Goal: Transaction & Acquisition: Purchase product/service

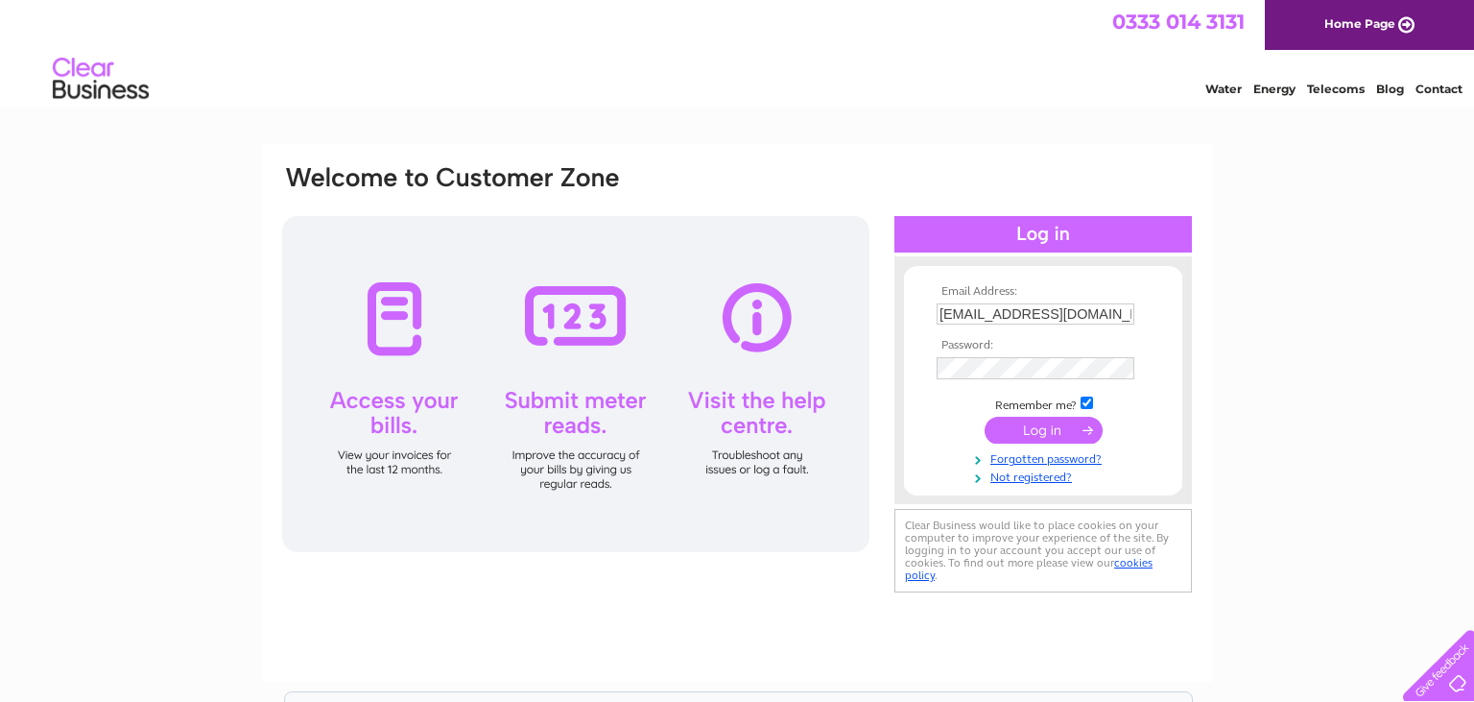
click at [1045, 428] on input "submit" at bounding box center [1044, 430] width 118 height 27
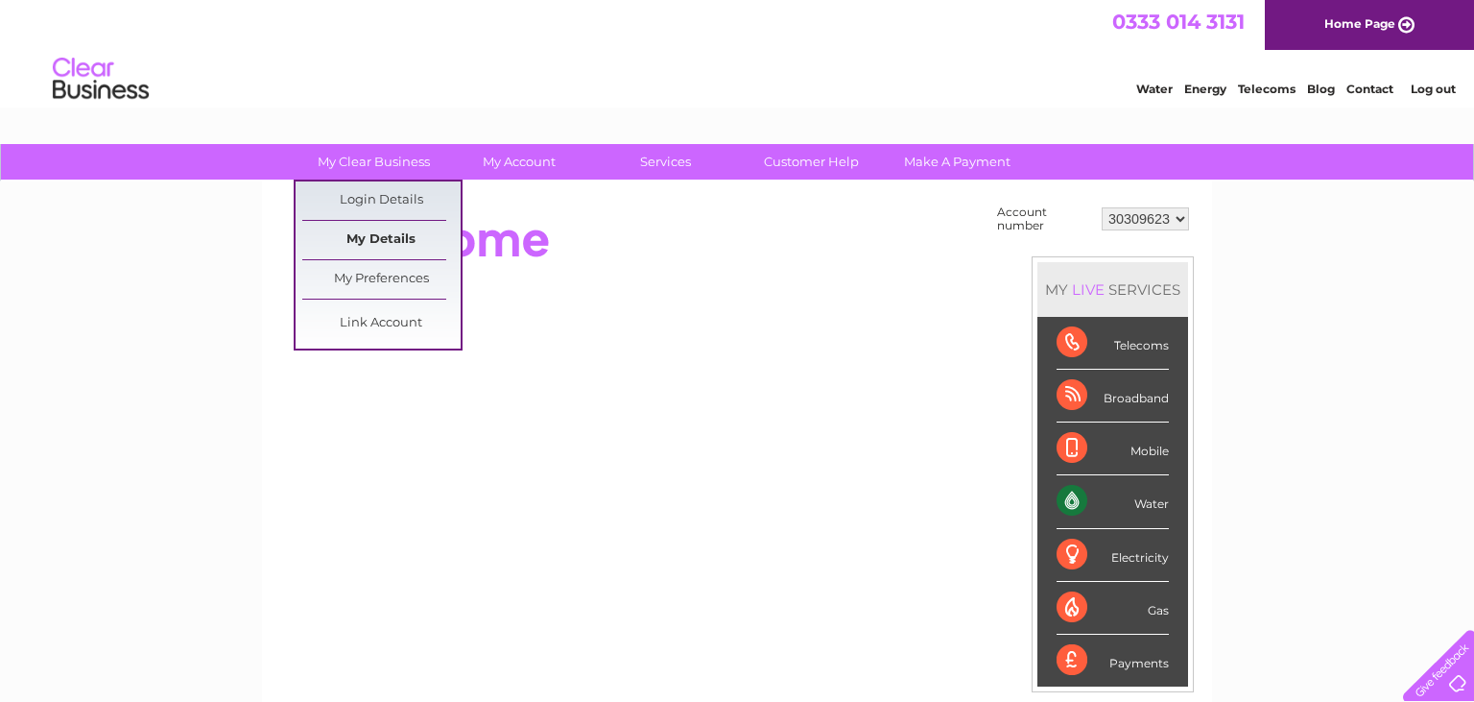
click at [371, 238] on link "My Details" at bounding box center [381, 240] width 158 height 38
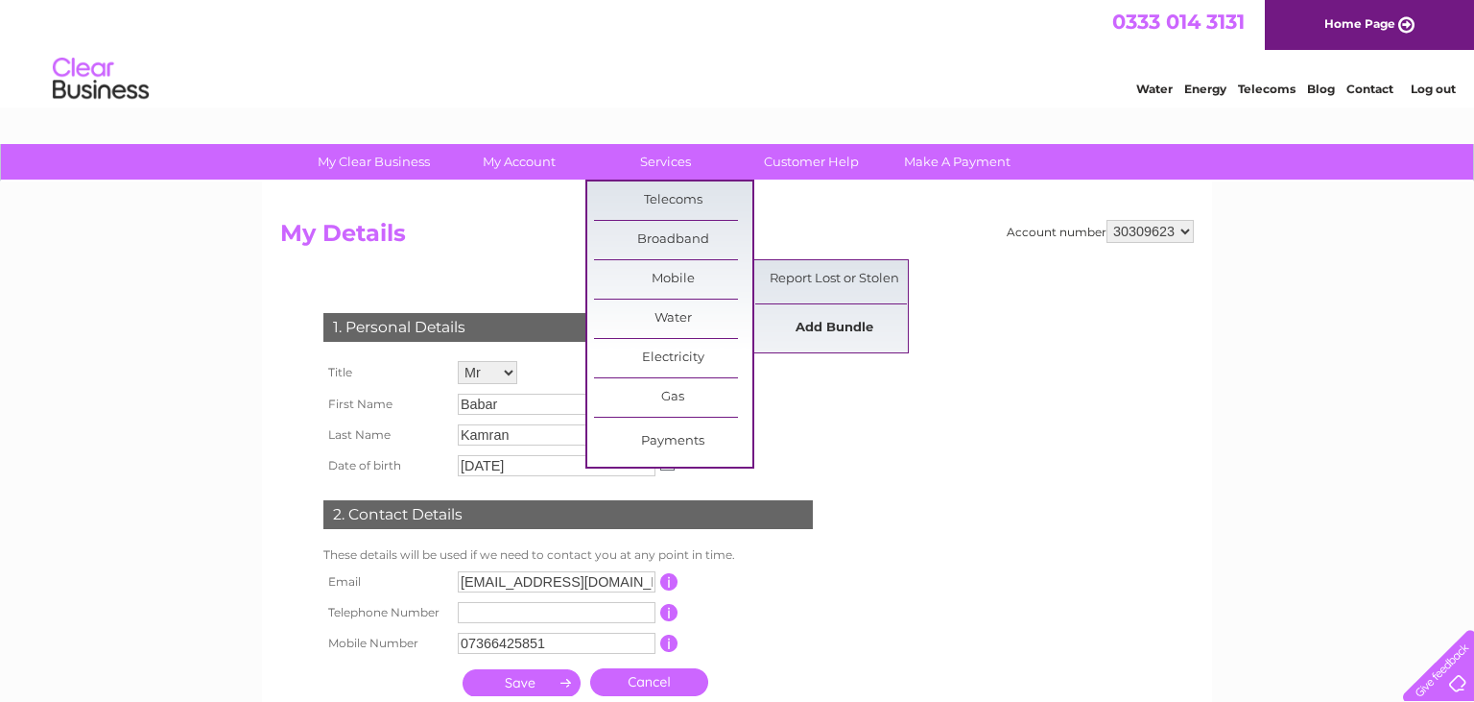
click at [812, 323] on link "Add Bundle" at bounding box center [834, 328] width 158 height 38
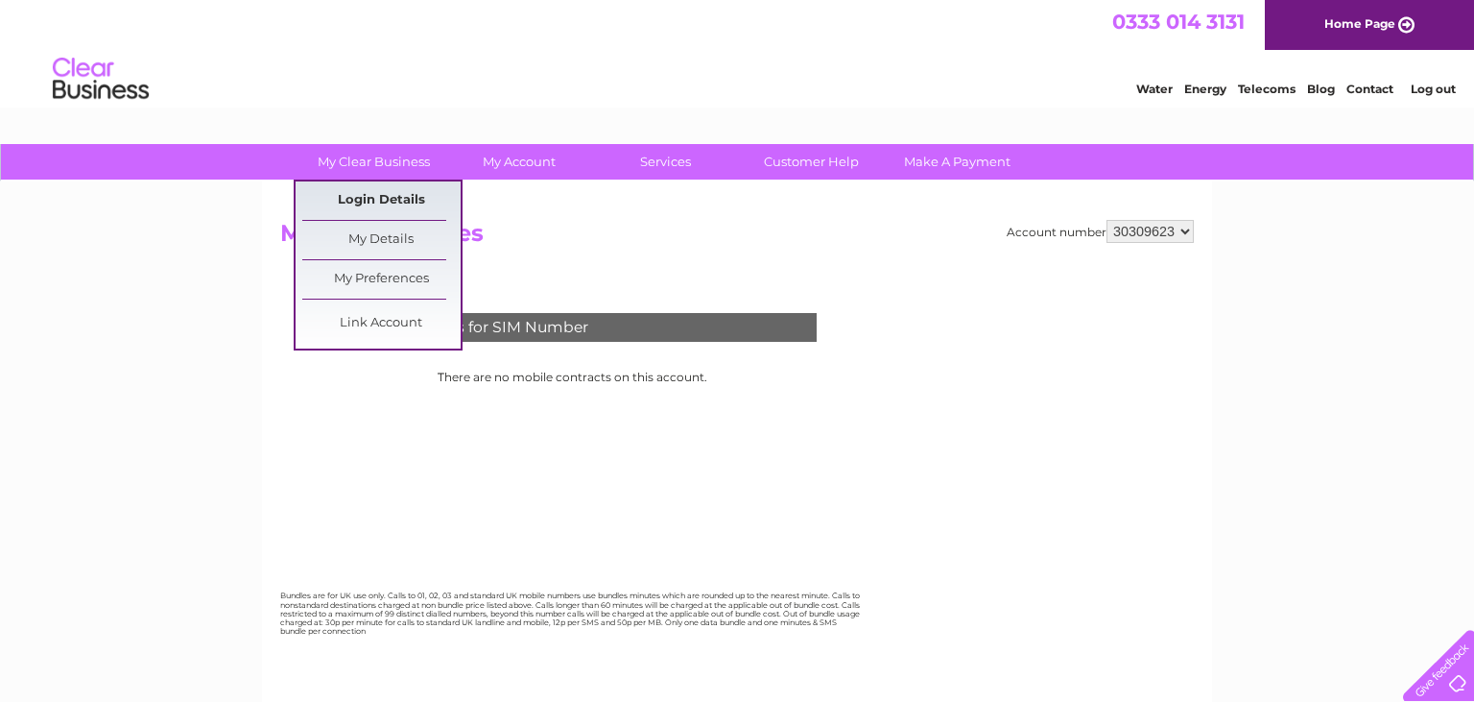
click at [375, 212] on link "Login Details" at bounding box center [381, 200] width 158 height 38
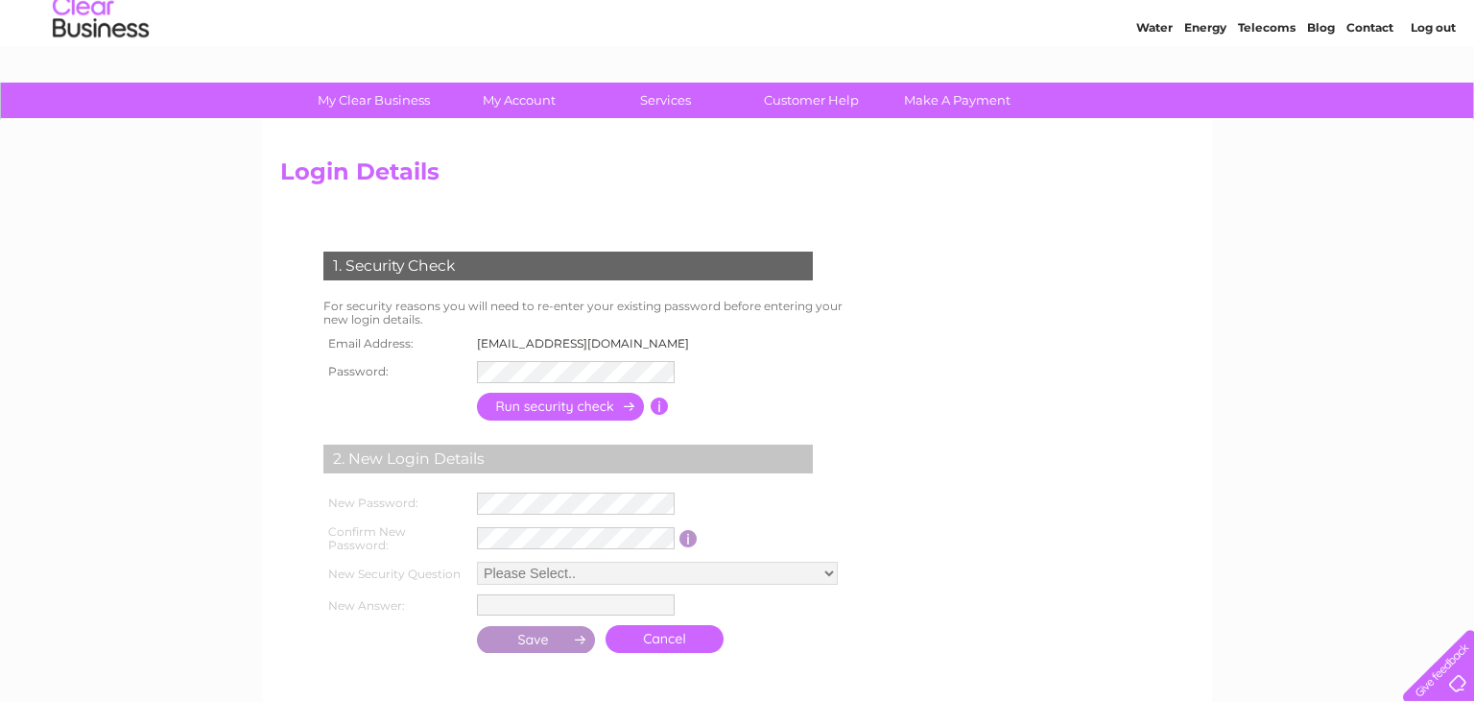
scroll to position [101, 0]
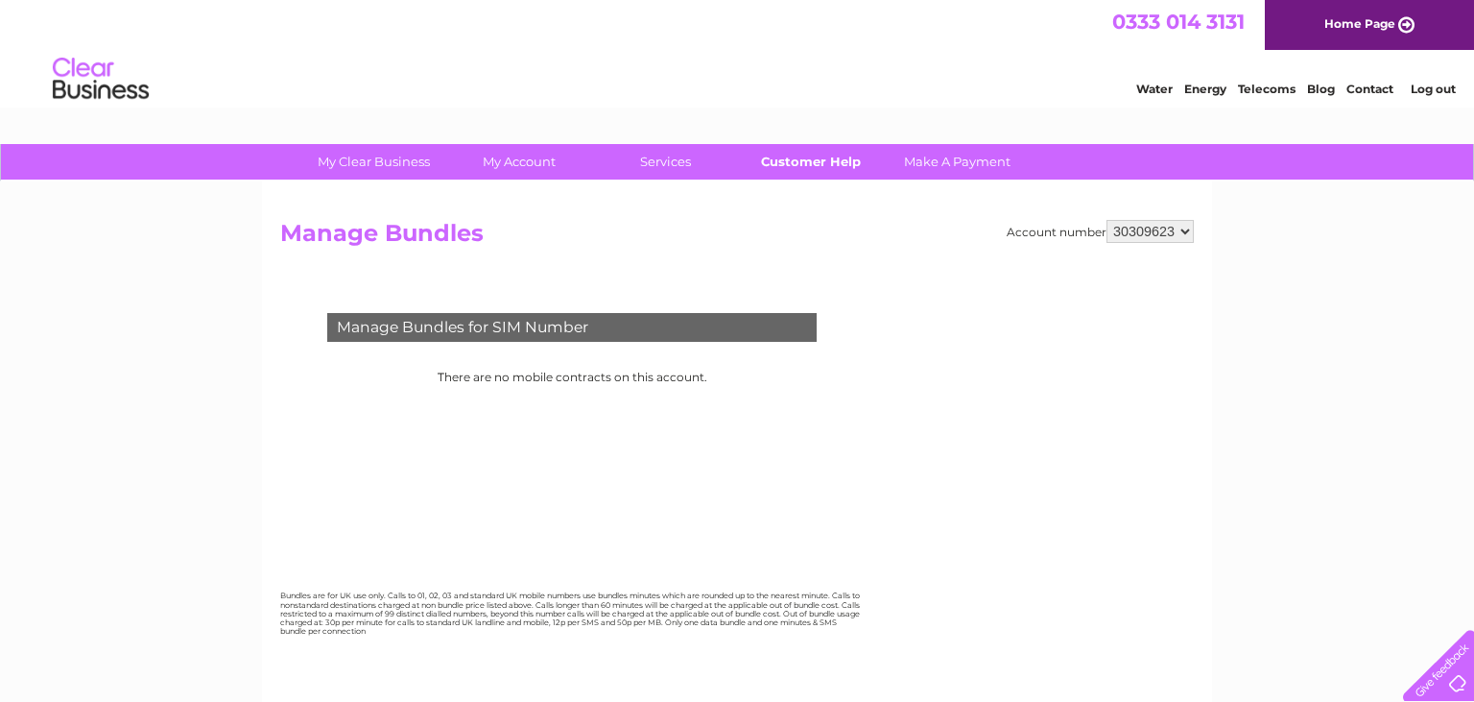
click at [828, 164] on link "Customer Help" at bounding box center [811, 162] width 158 height 36
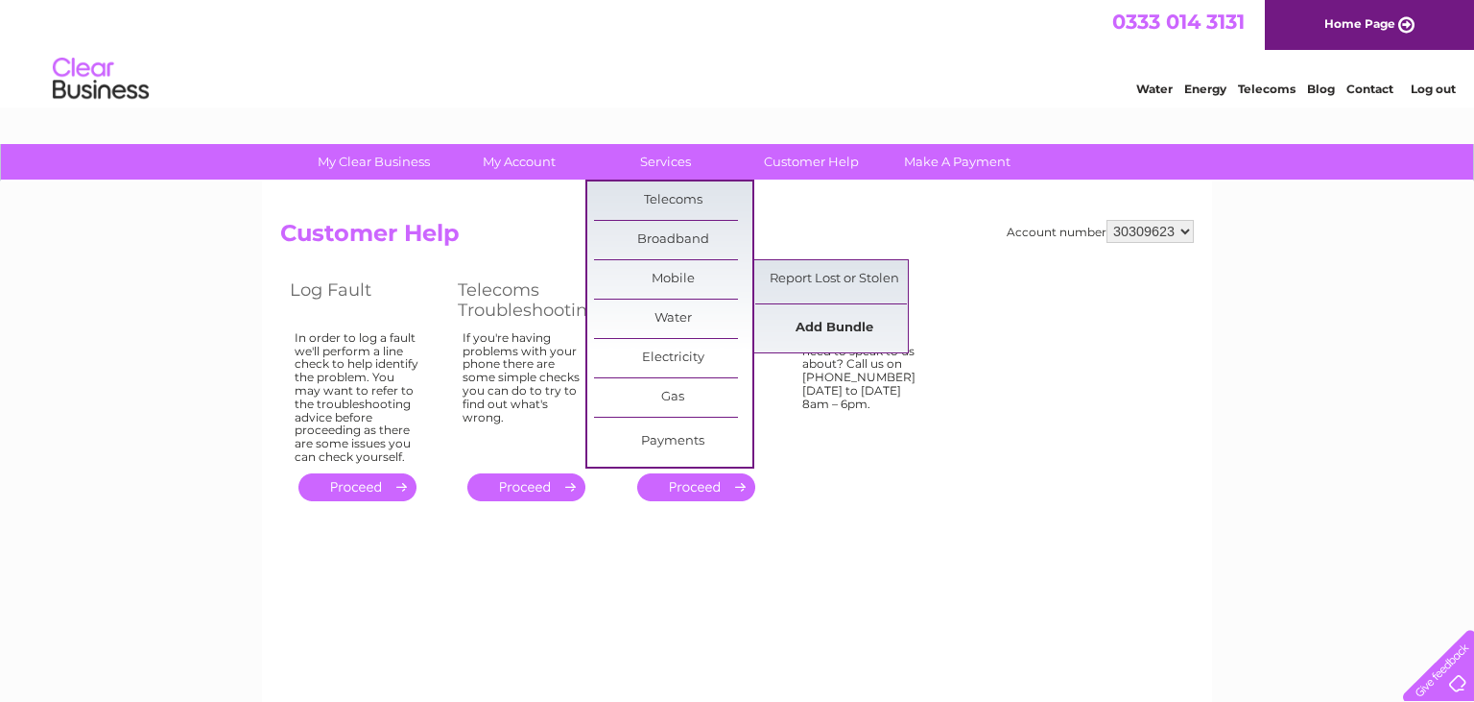
click at [810, 323] on link "Add Bundle" at bounding box center [834, 328] width 158 height 38
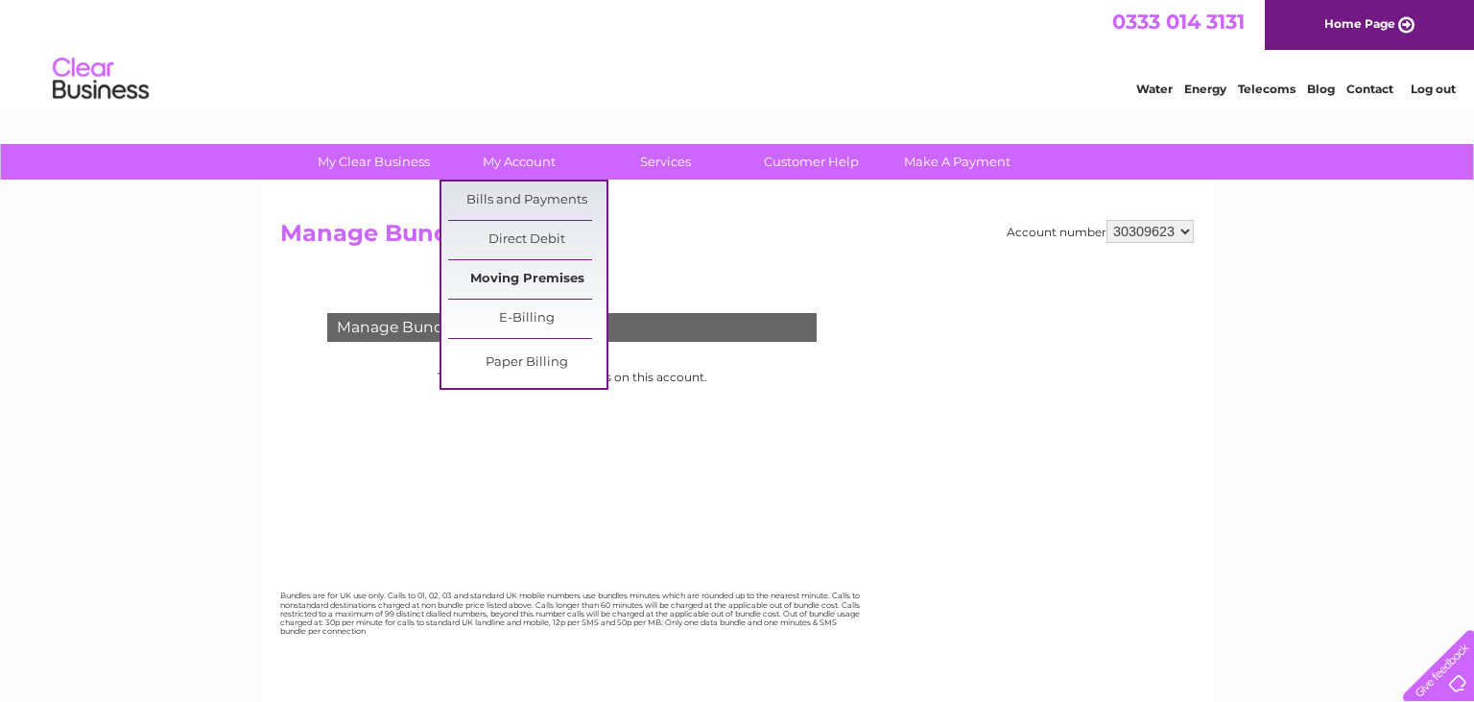
click at [521, 274] on link "Moving Premises" at bounding box center [527, 279] width 158 height 38
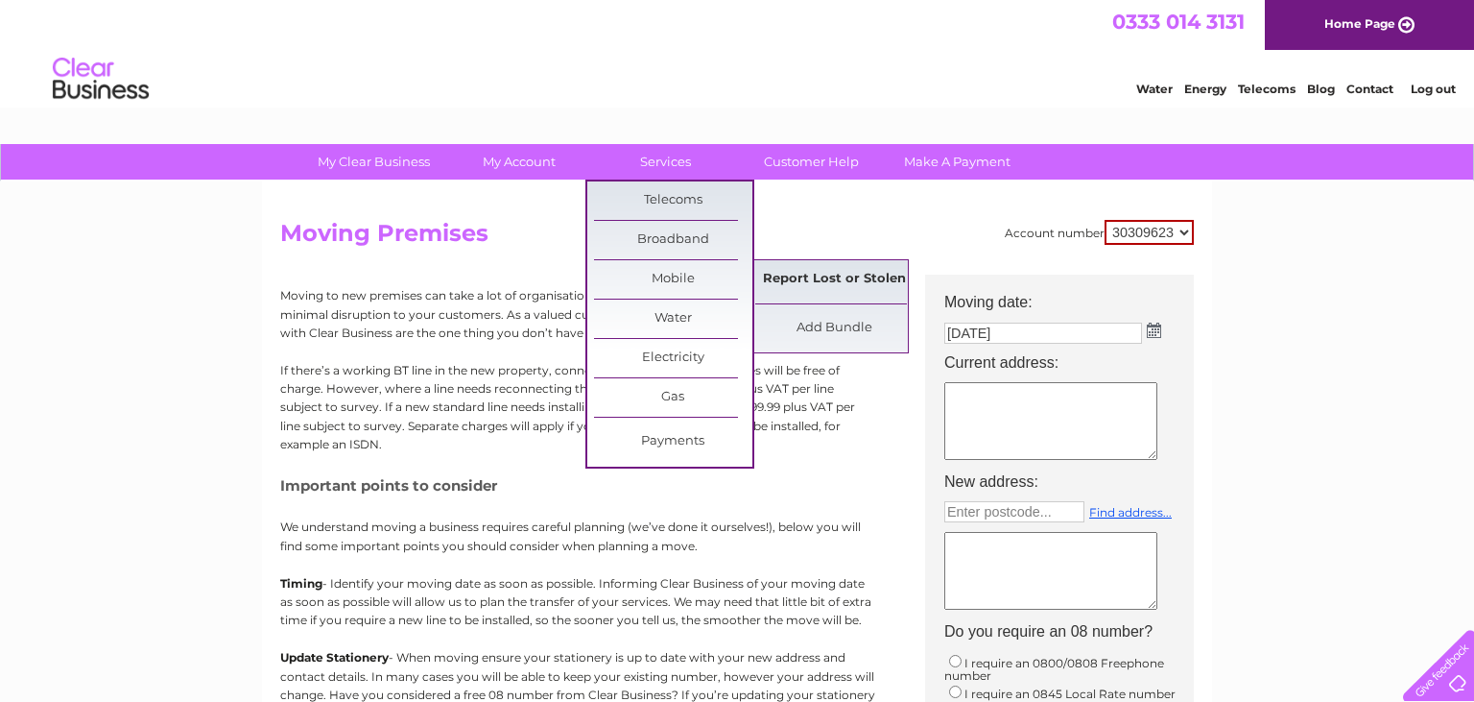
click at [835, 286] on link "Report Lost or Stolen" at bounding box center [834, 279] width 158 height 38
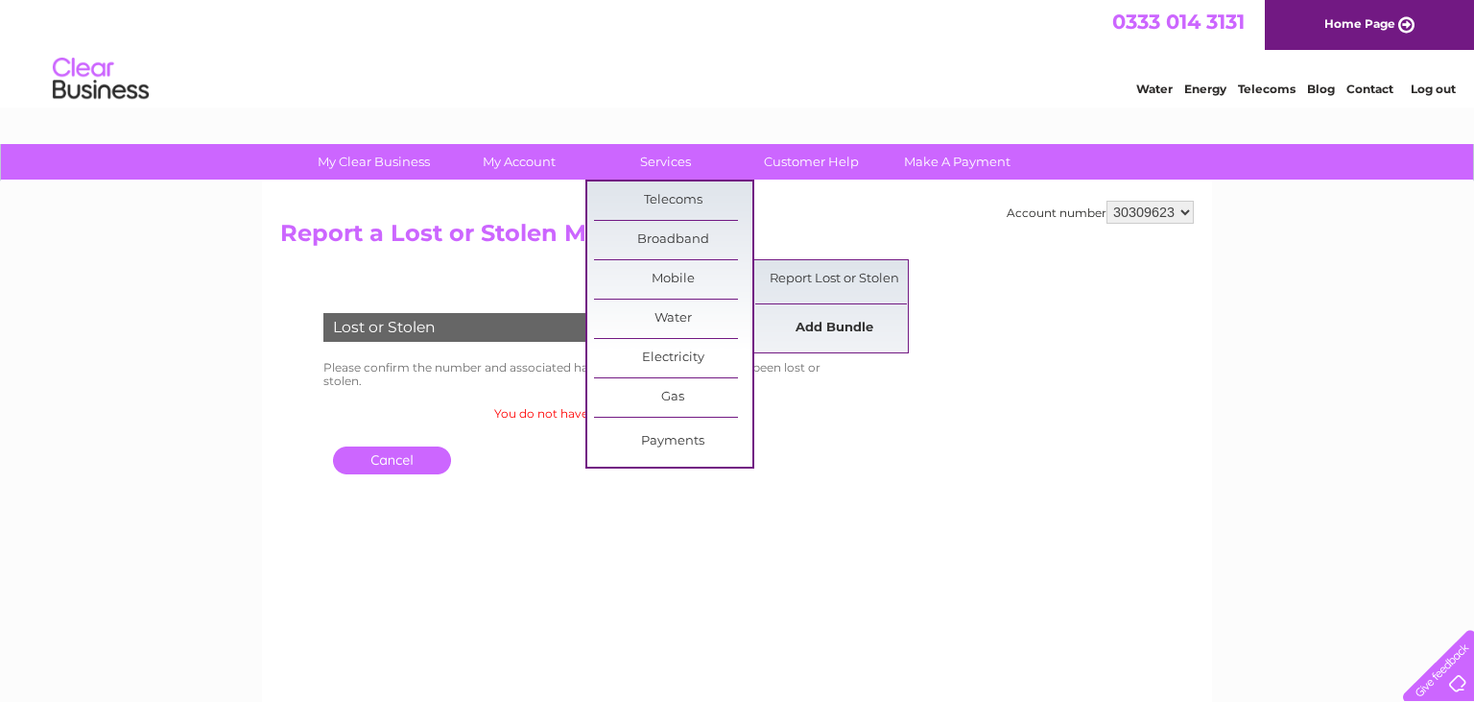
click at [806, 321] on link "Add Bundle" at bounding box center [834, 328] width 158 height 38
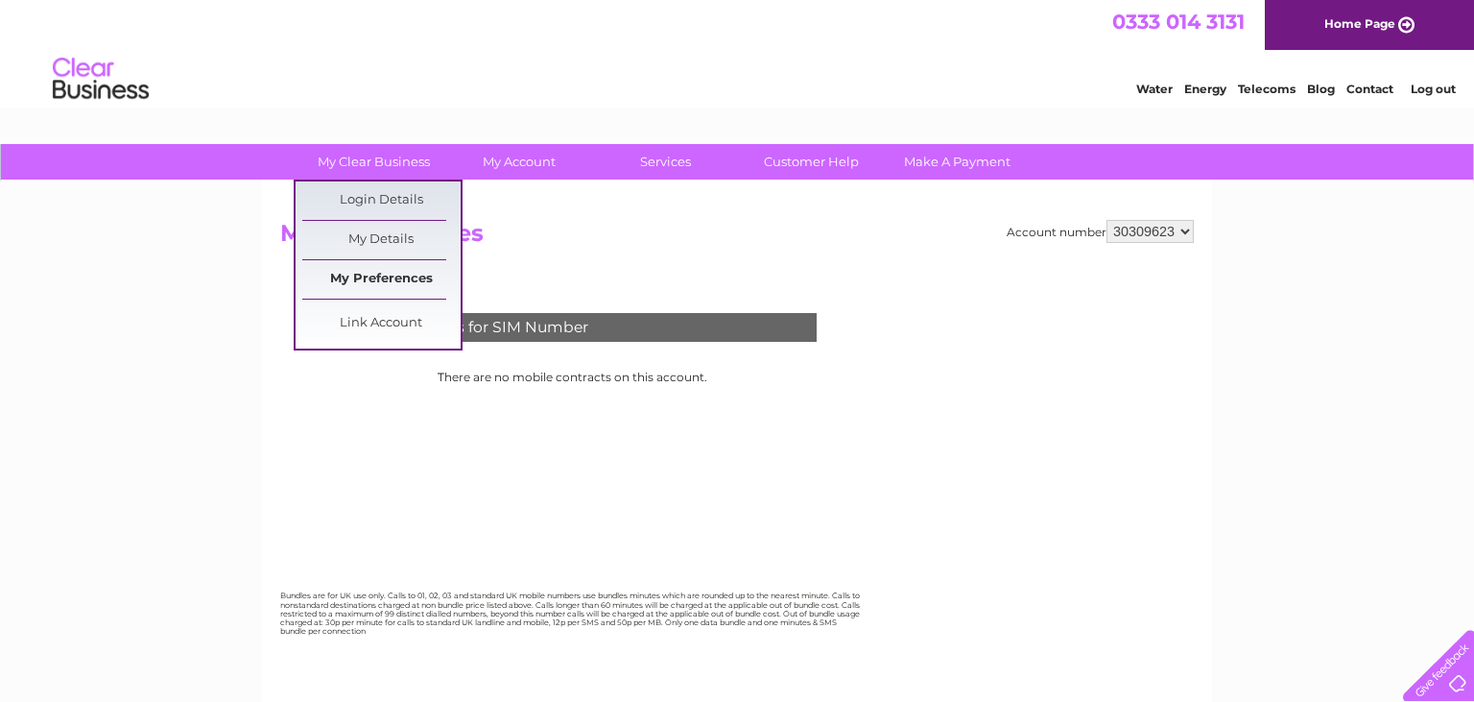
click at [367, 288] on link "My Preferences" at bounding box center [381, 279] width 158 height 38
click at [363, 238] on link "My Details" at bounding box center [381, 240] width 158 height 38
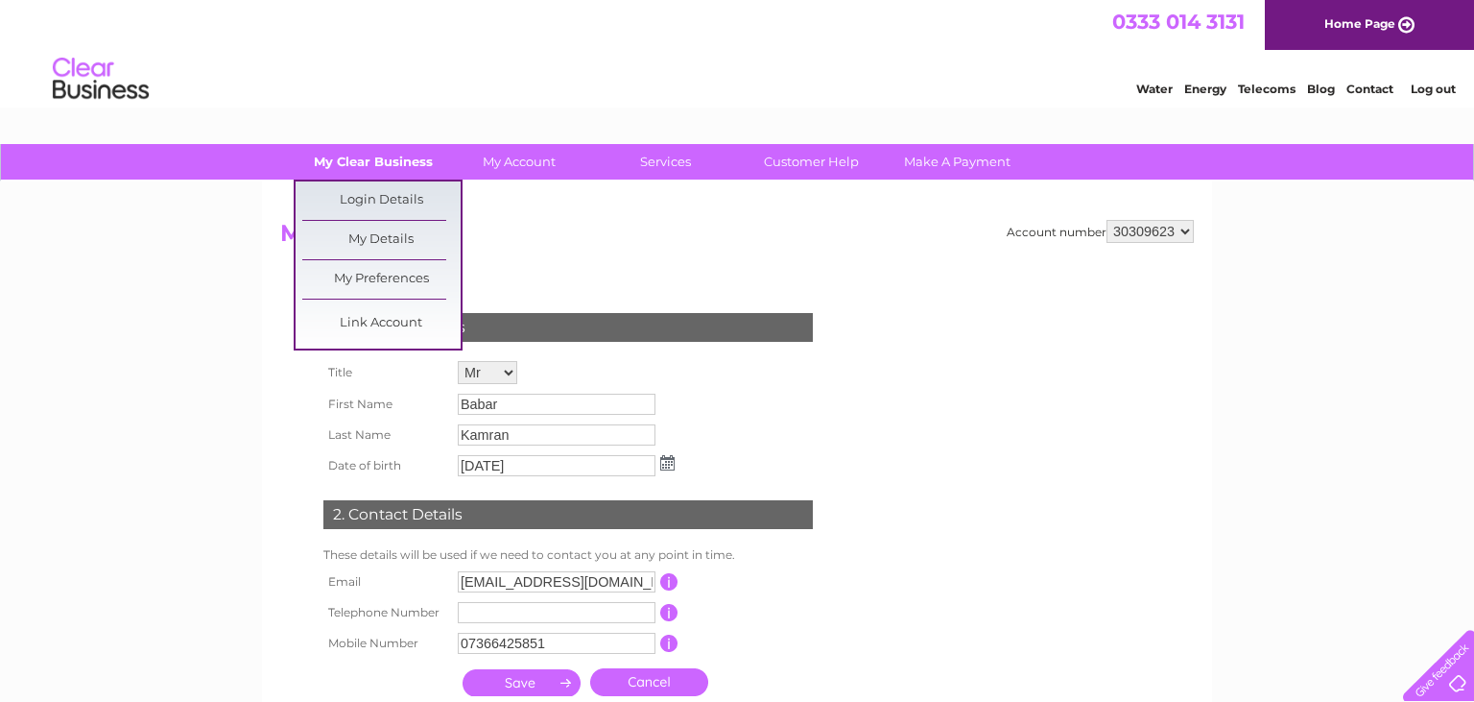
click at [354, 169] on link "My Clear Business" at bounding box center [374, 162] width 158 height 36
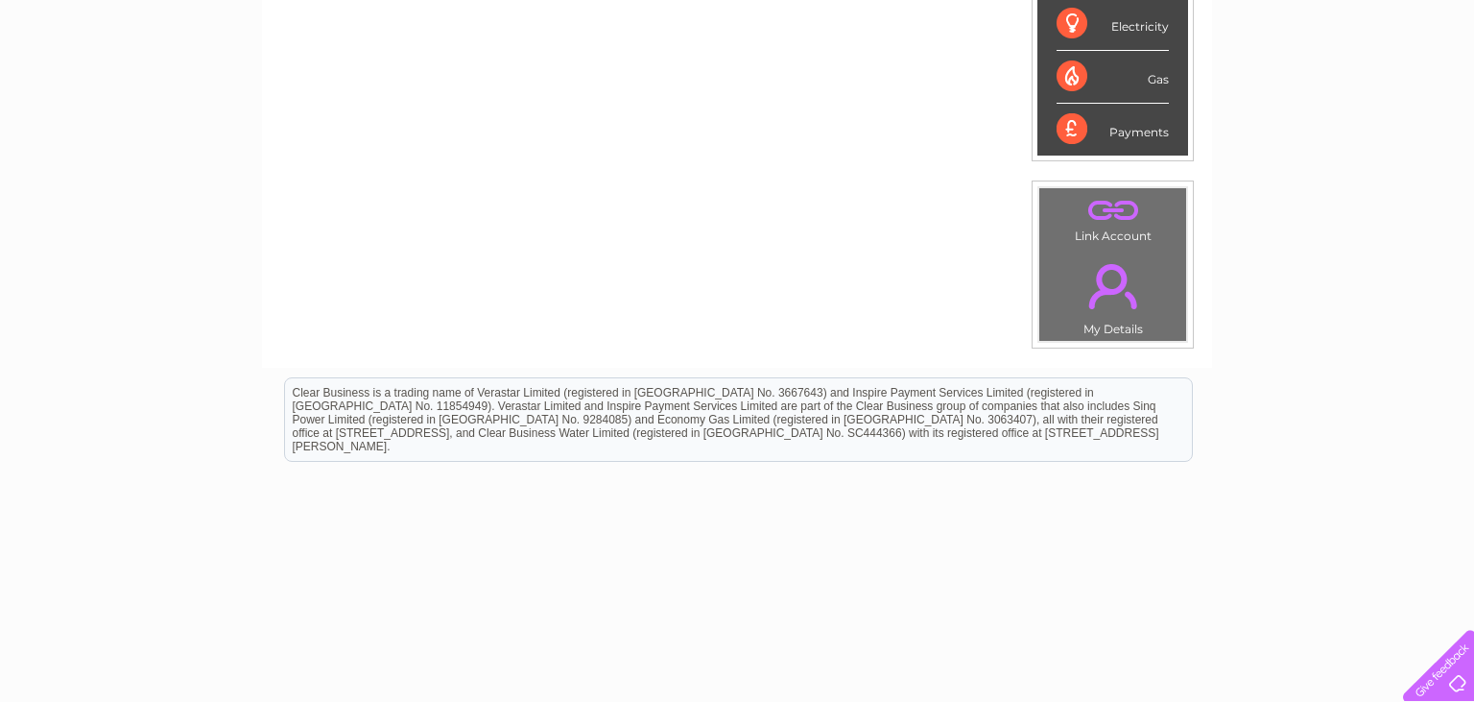
scroll to position [126, 0]
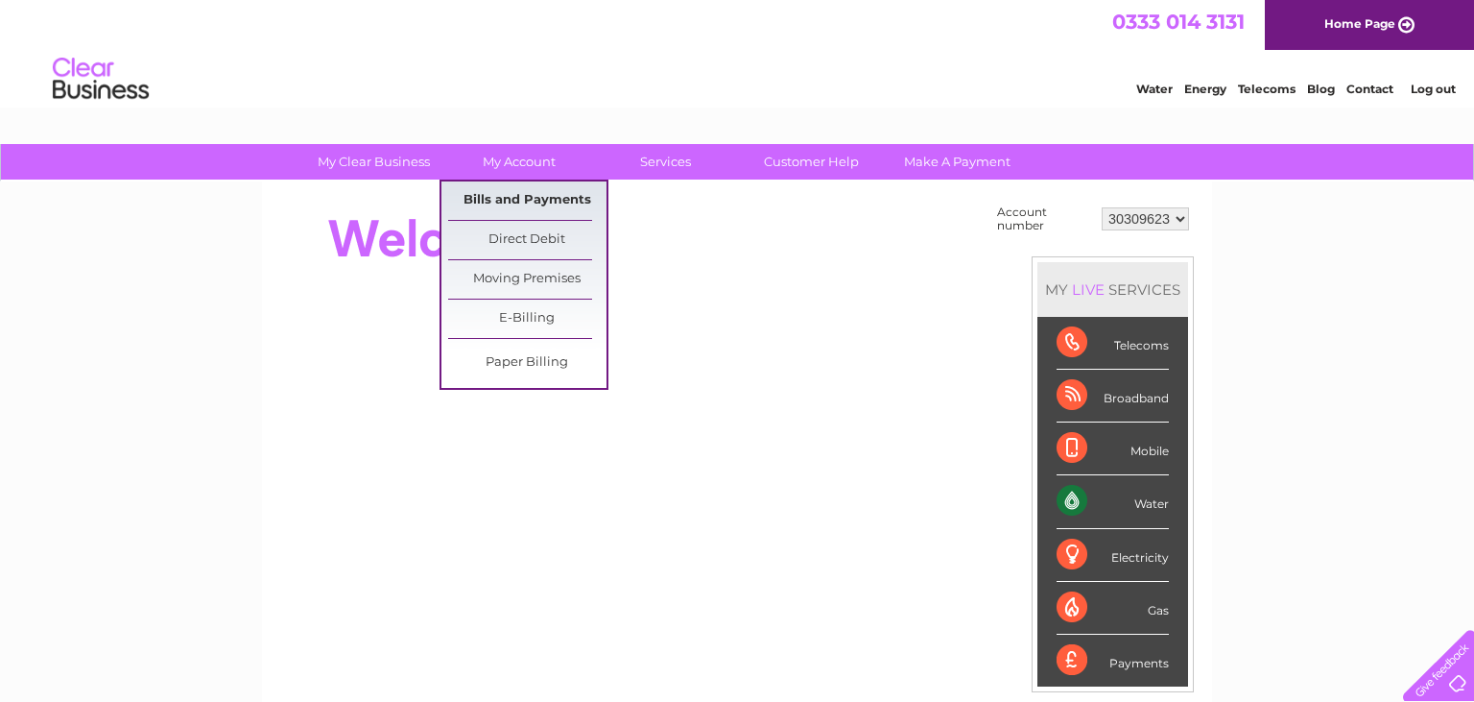
click at [498, 197] on link "Bills and Payments" at bounding box center [527, 200] width 158 height 38
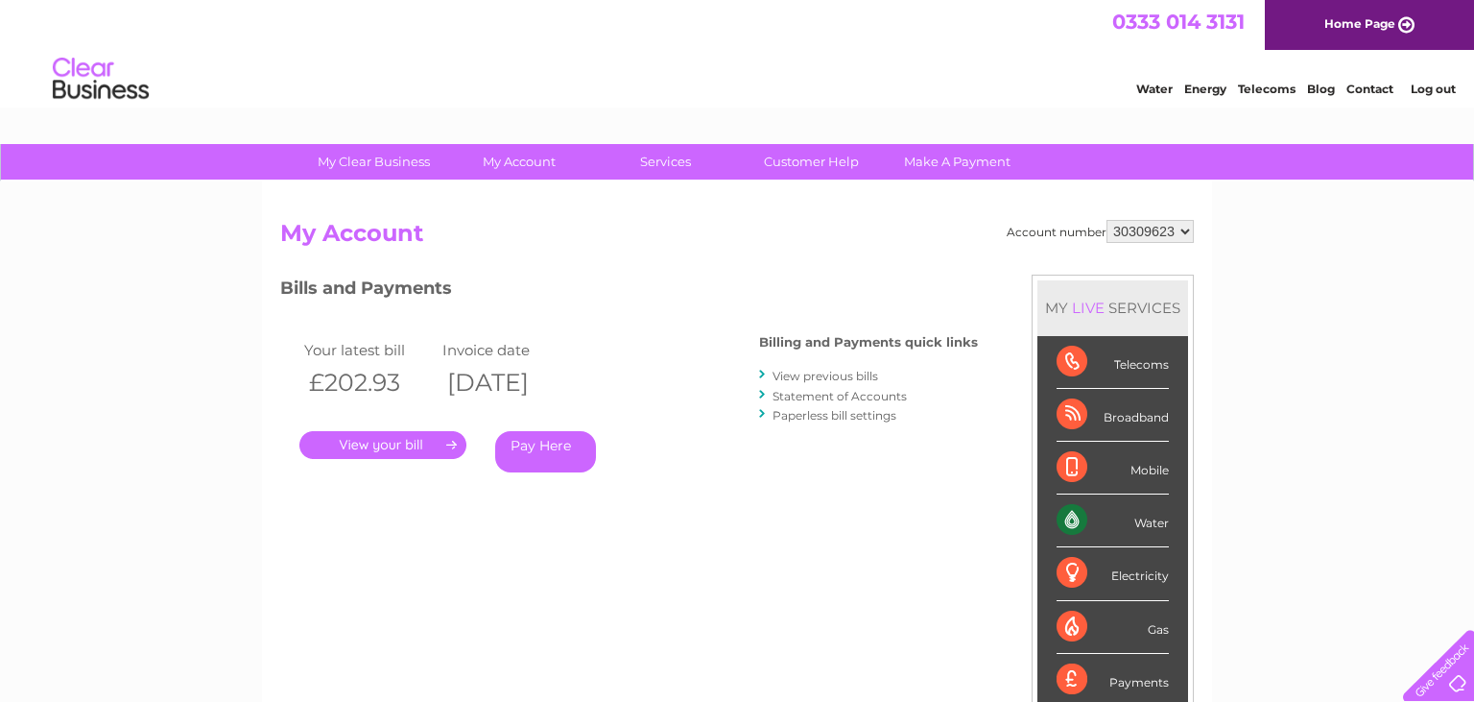
click at [532, 452] on link "Pay Here" at bounding box center [545, 451] width 101 height 41
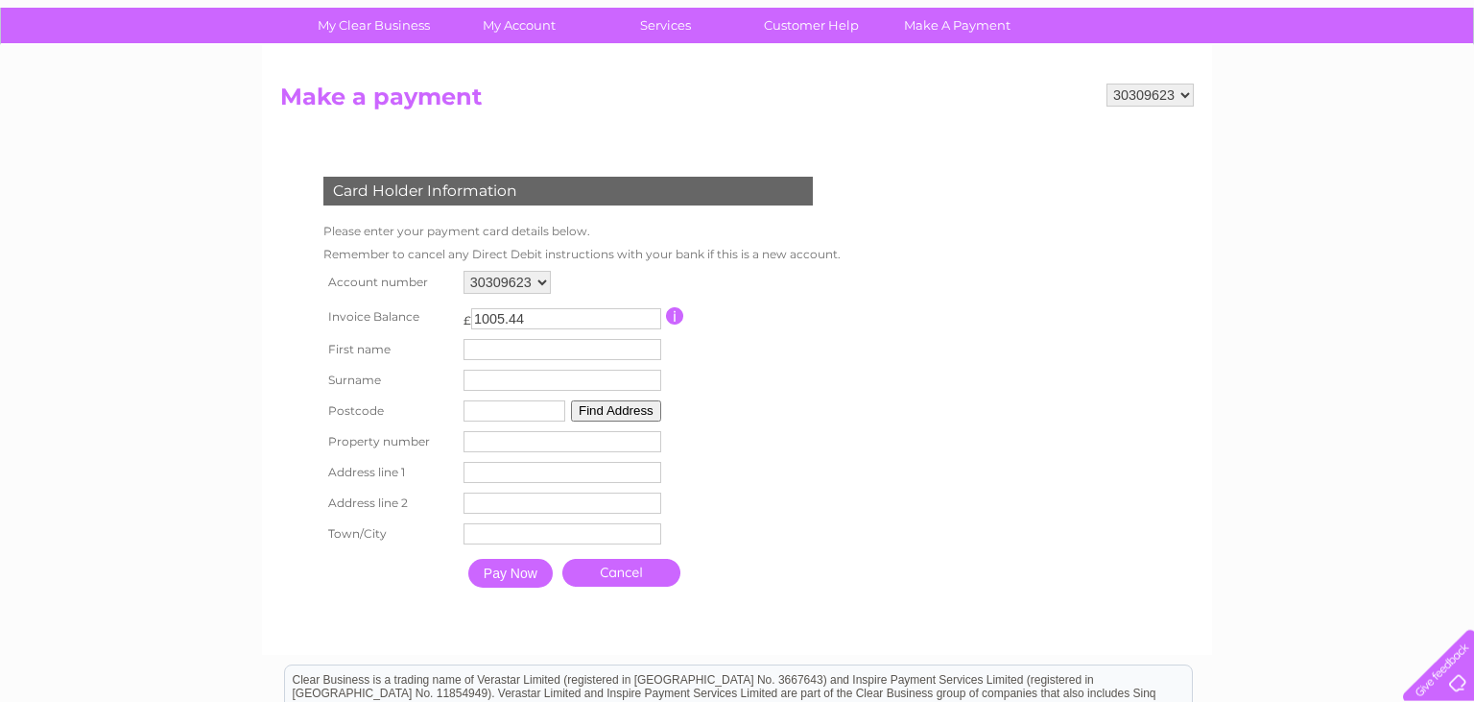
scroll to position [203, 0]
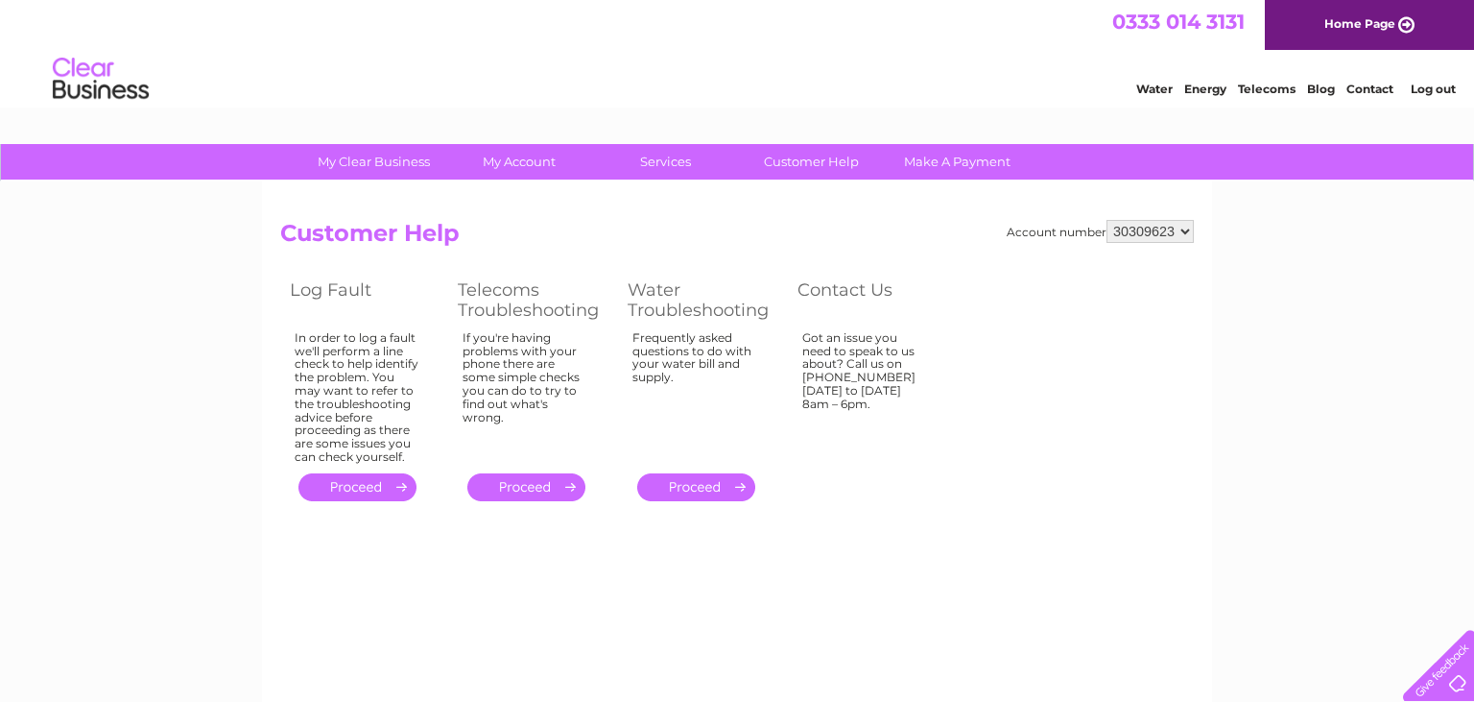
click at [106, 84] on img at bounding box center [101, 79] width 98 height 59
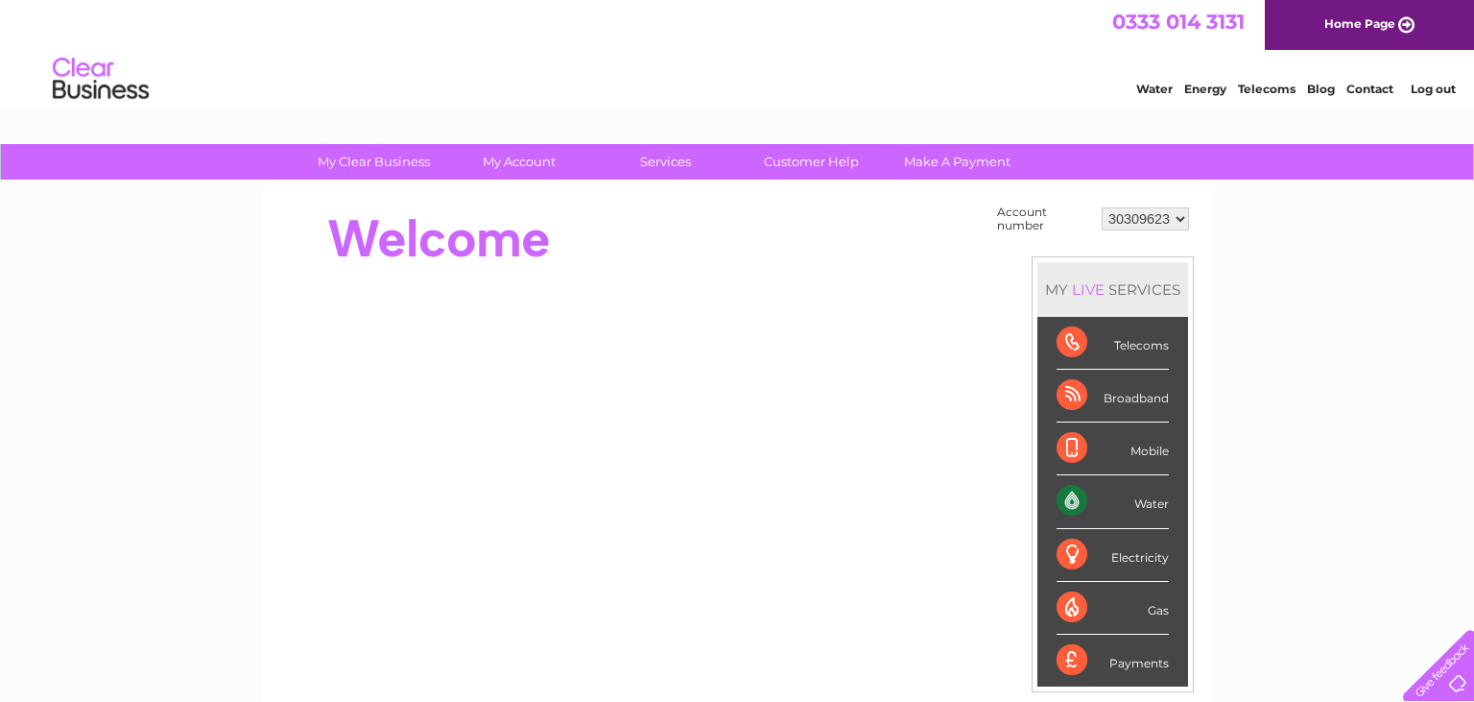
click at [1440, 90] on link "Log out" at bounding box center [1433, 89] width 45 height 14
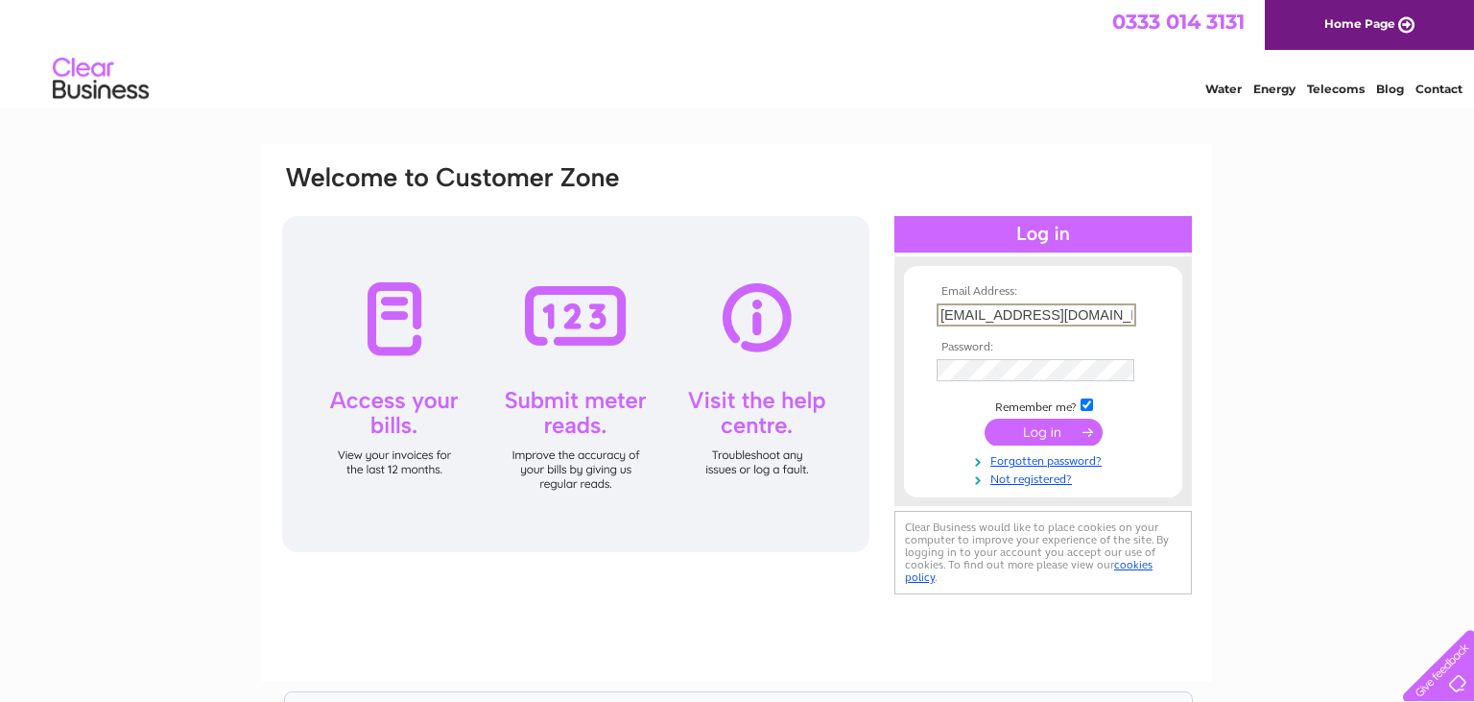
drag, startPoint x: 1112, startPoint y: 306, endPoint x: 922, endPoint y: 320, distance: 190.5
click at [937, 320] on input "[EMAIL_ADDRESS][DOMAIN_NAME]" at bounding box center [1037, 314] width 200 height 23
click at [1234, 317] on div "Email Address: Password:" at bounding box center [737, 577] width 1474 height 866
click at [990, 312] on input "text" at bounding box center [1037, 314] width 200 height 23
type input "[EMAIL_ADDRESS][DOMAIN_NAME]"
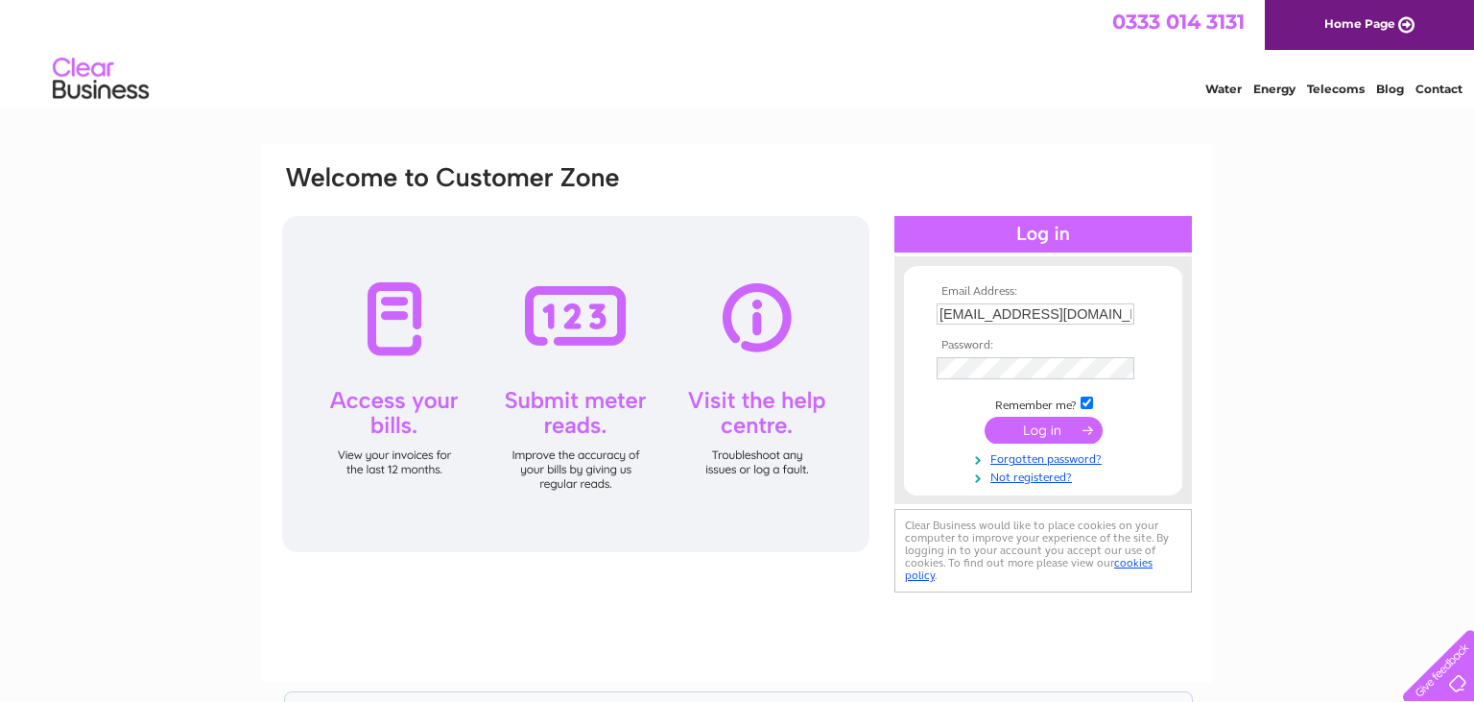
click at [1043, 428] on input "submit" at bounding box center [1044, 430] width 118 height 27
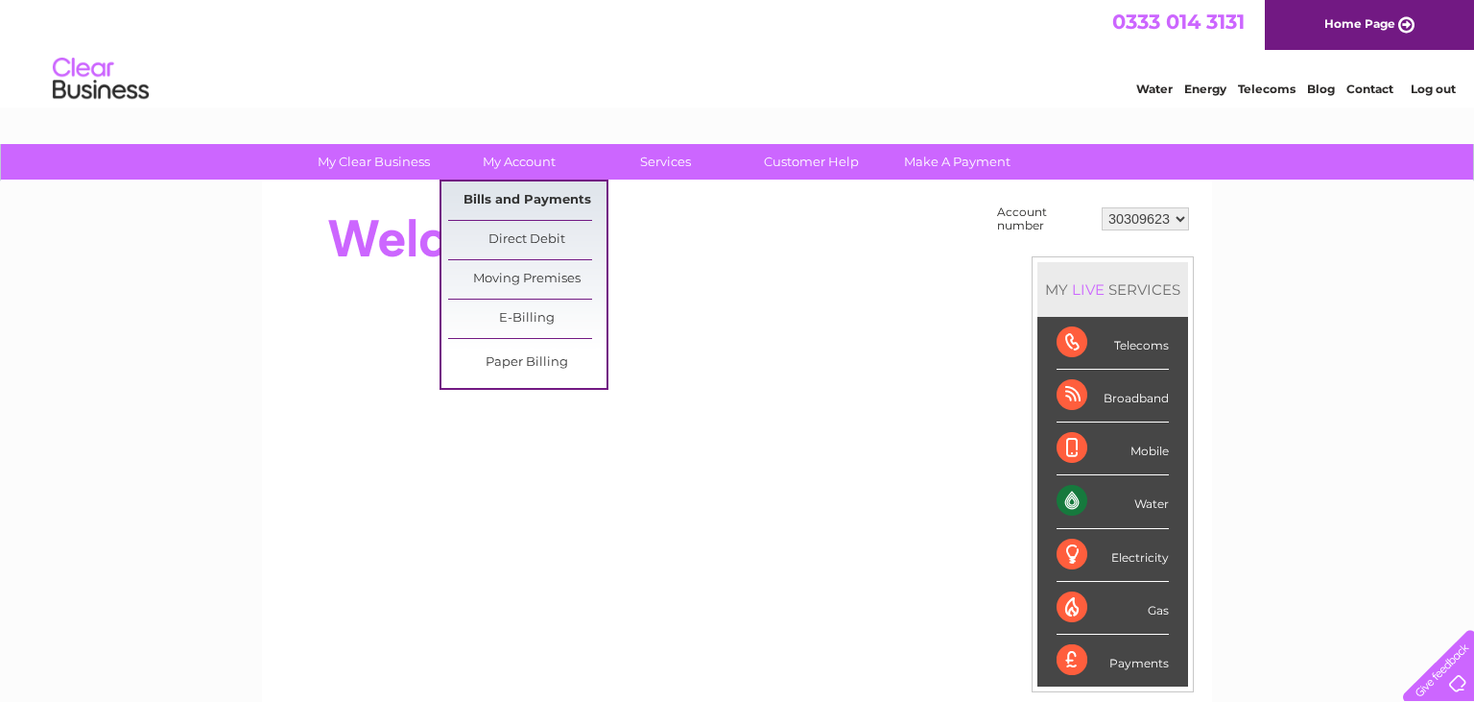
click at [490, 193] on link "Bills and Payments" at bounding box center [527, 200] width 158 height 38
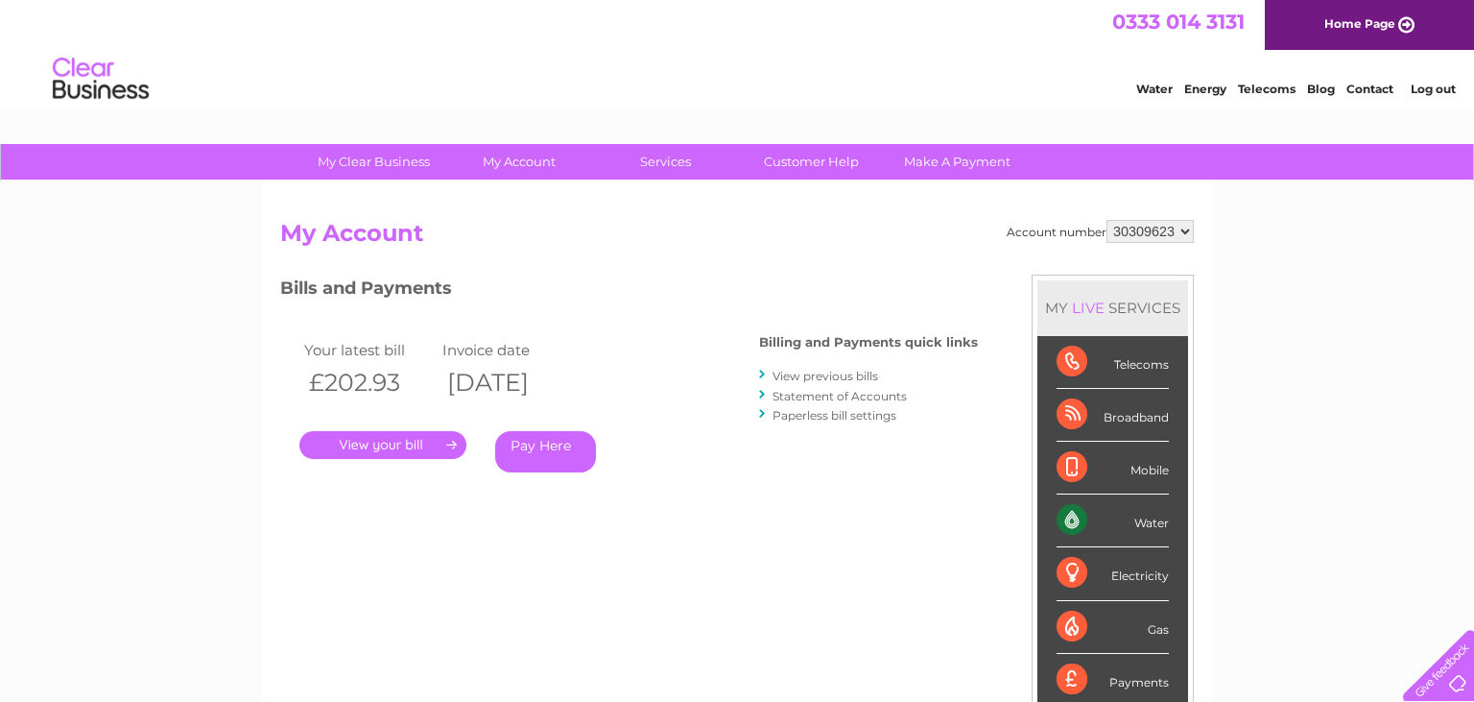
click at [402, 448] on link "." at bounding box center [382, 445] width 167 height 28
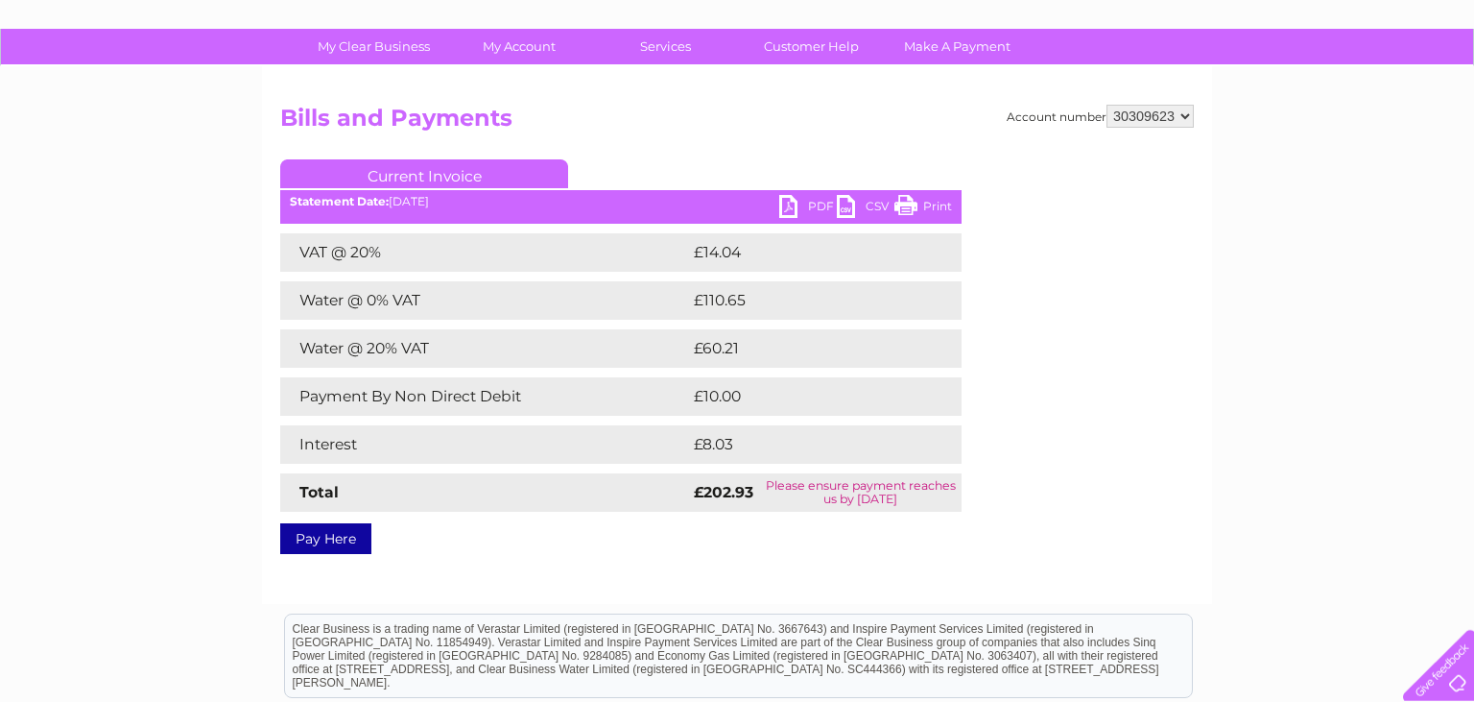
scroll to position [203, 0]
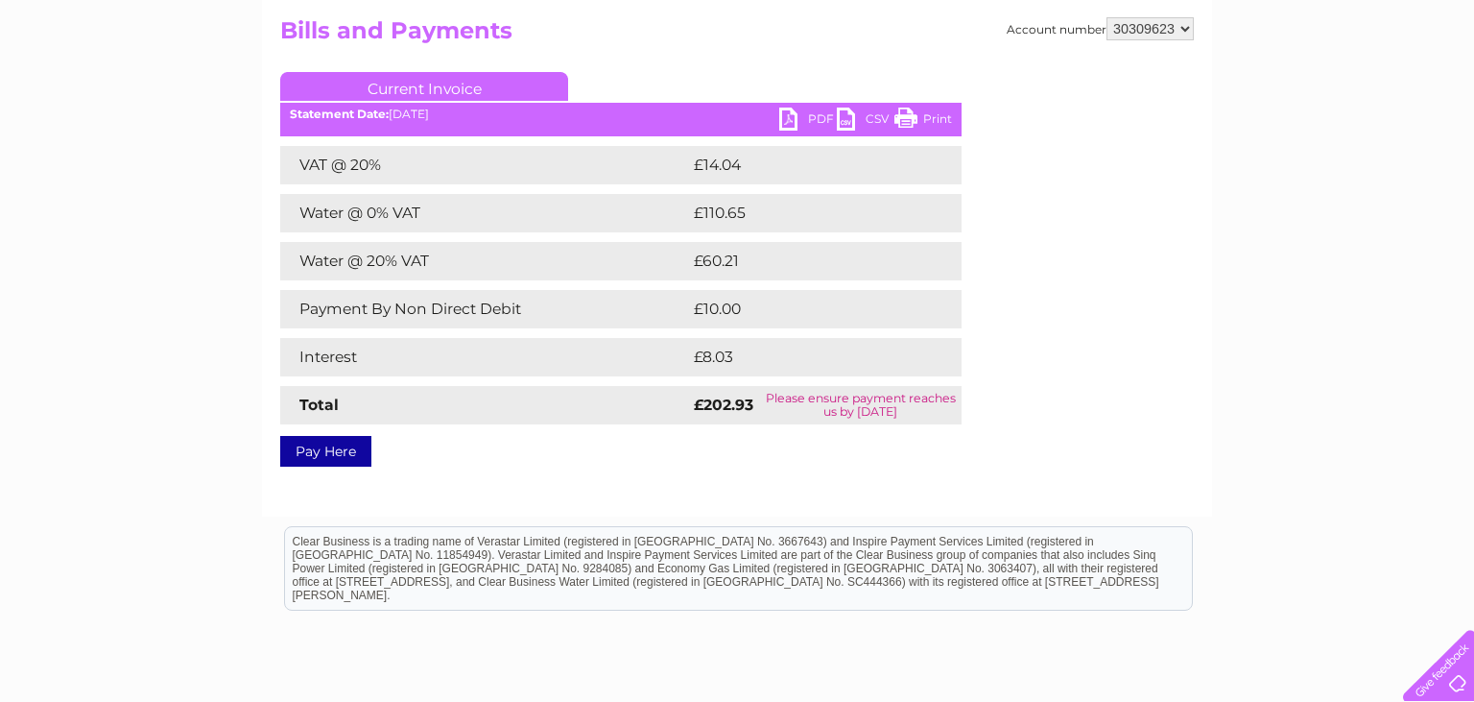
click at [323, 456] on link "Pay Here" at bounding box center [325, 451] width 91 height 31
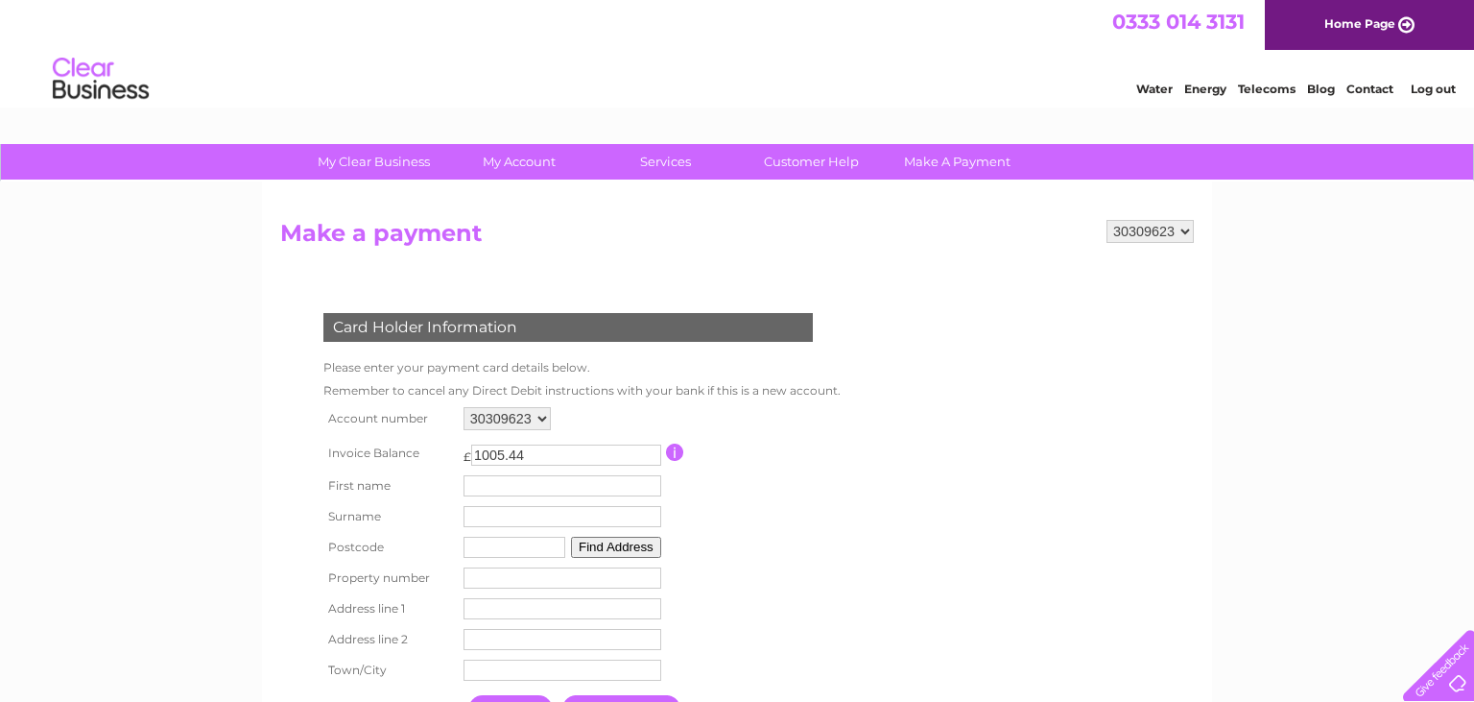
click at [1434, 94] on link "Log out" at bounding box center [1433, 89] width 45 height 14
